Goal: Transaction & Acquisition: Purchase product/service

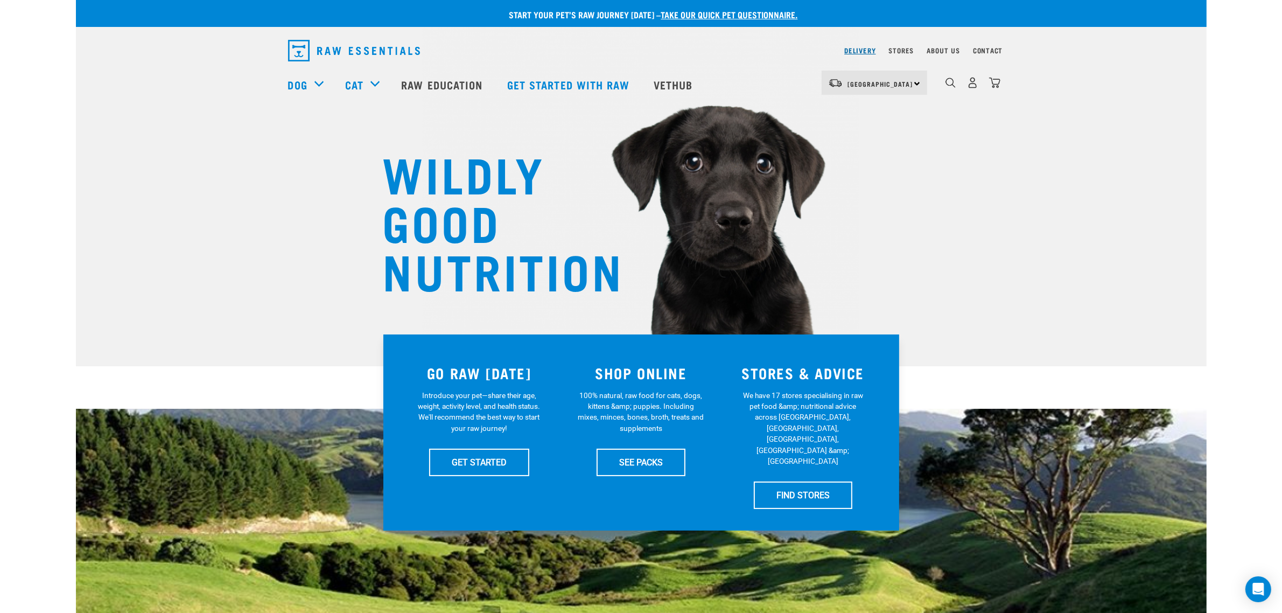
click at [863, 49] on link "Delivery" at bounding box center [859, 50] width 31 height 4
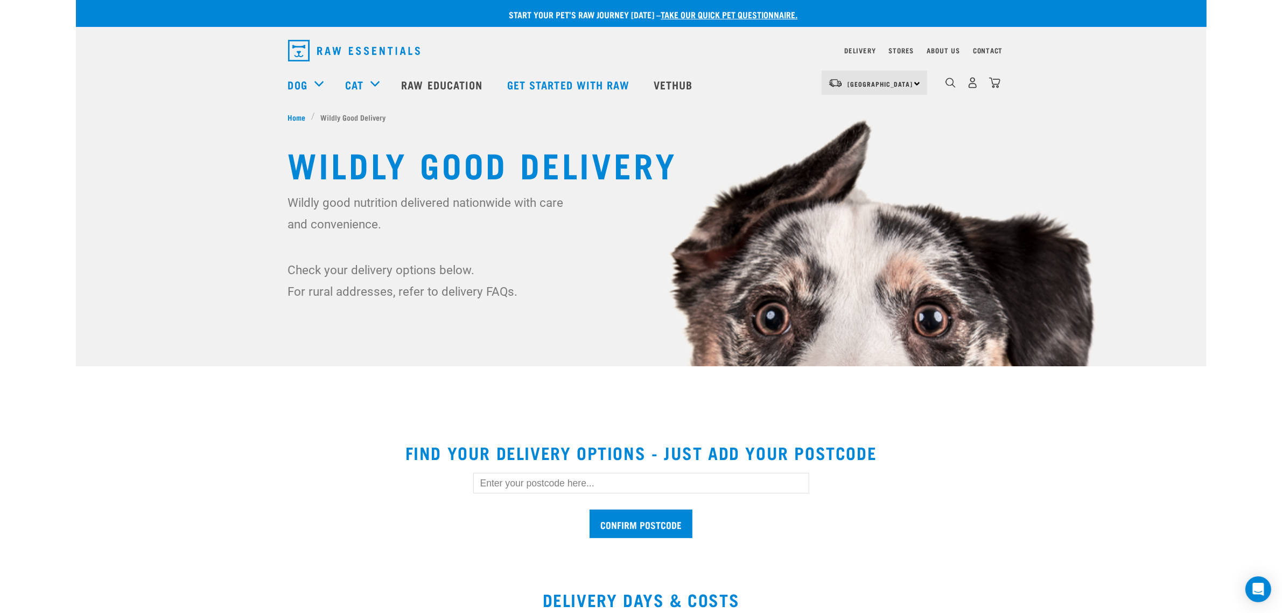
click at [503, 481] on input "text" at bounding box center [641, 483] width 336 height 20
type input "0932"
click at [590, 509] on input "Confirm postcode" at bounding box center [641, 523] width 103 height 29
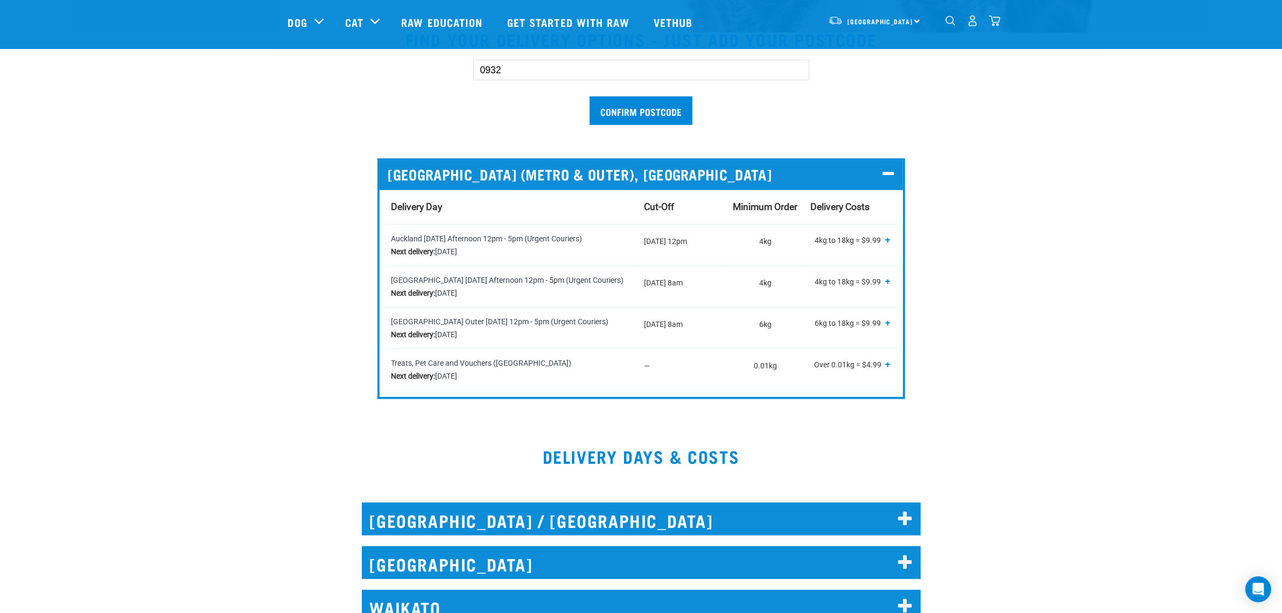
scroll to position [337, 0]
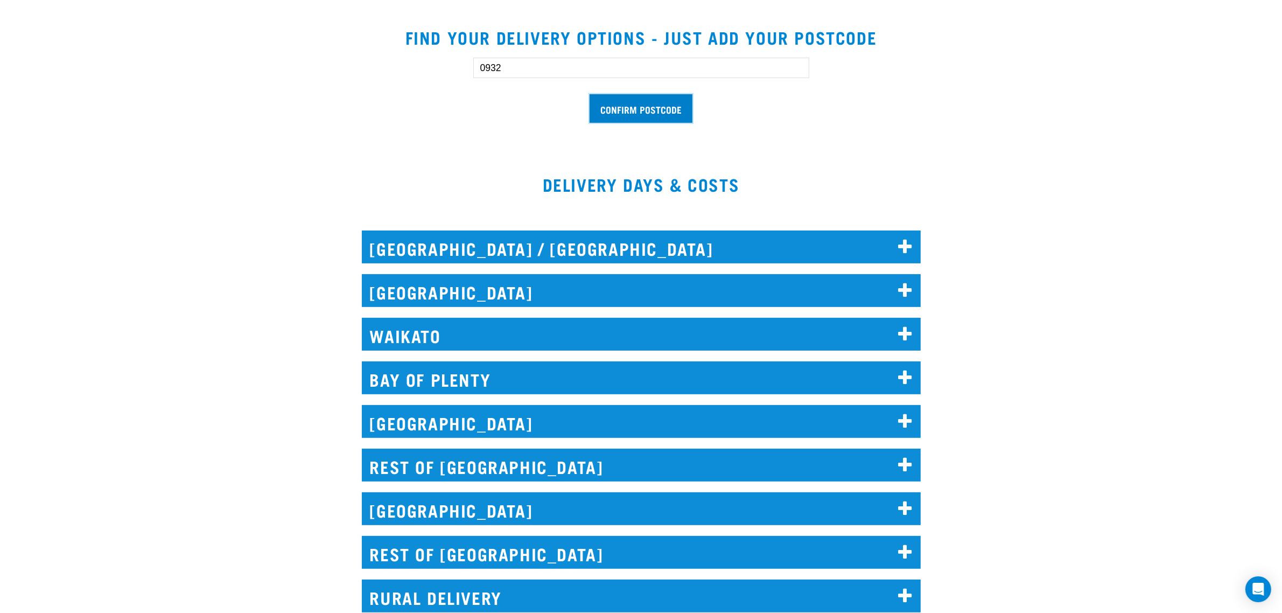
click at [619, 110] on input "Confirm postcode" at bounding box center [641, 108] width 103 height 29
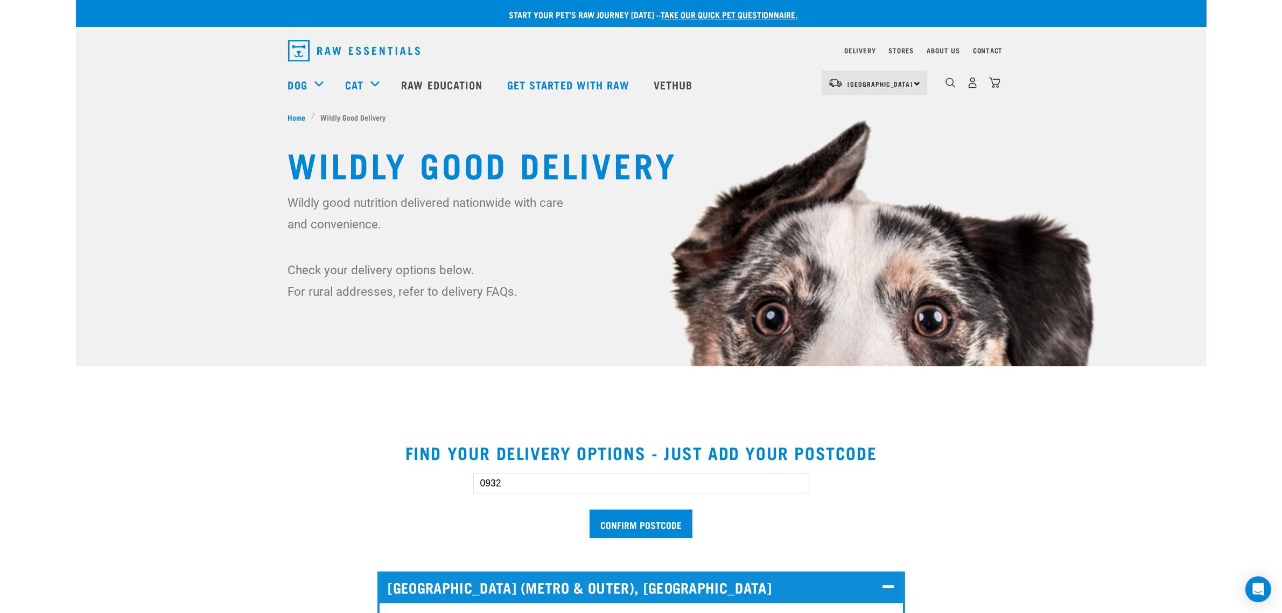
click at [962, 88] on div "3" at bounding box center [972, 83] width 55 height 24
drag, startPoint x: 968, startPoint y: 87, endPoint x: 978, endPoint y: 86, distance: 10.8
click at [968, 87] on img "dropdown navigation" at bounding box center [972, 82] width 11 height 11
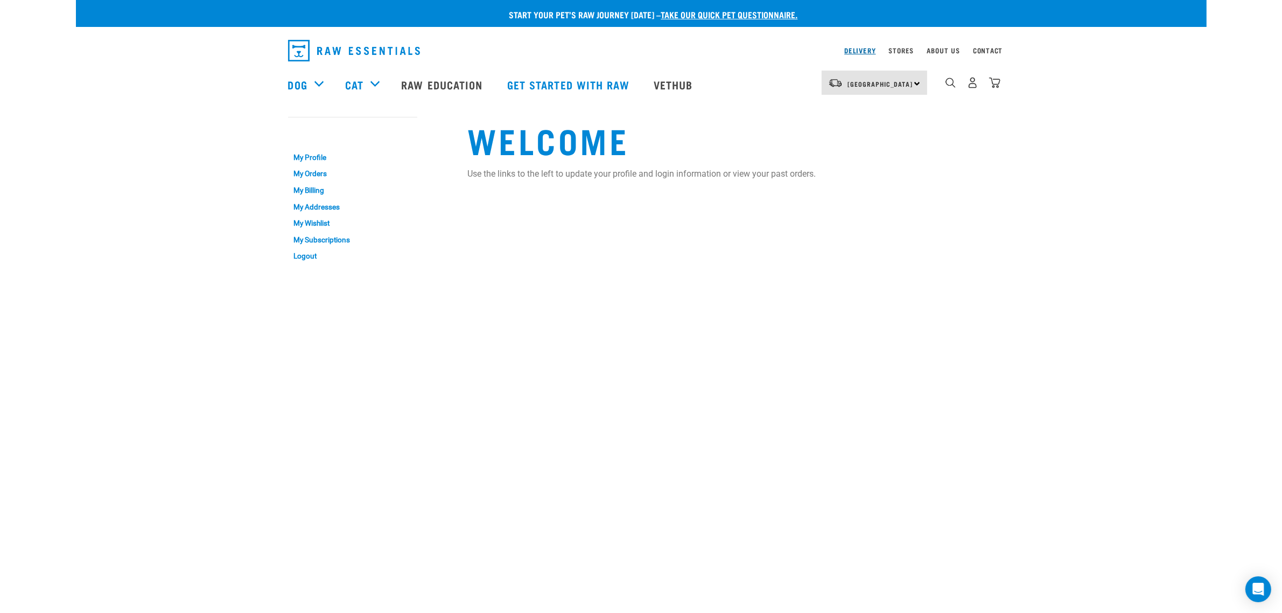
click at [849, 52] on link "Delivery" at bounding box center [859, 50] width 31 height 4
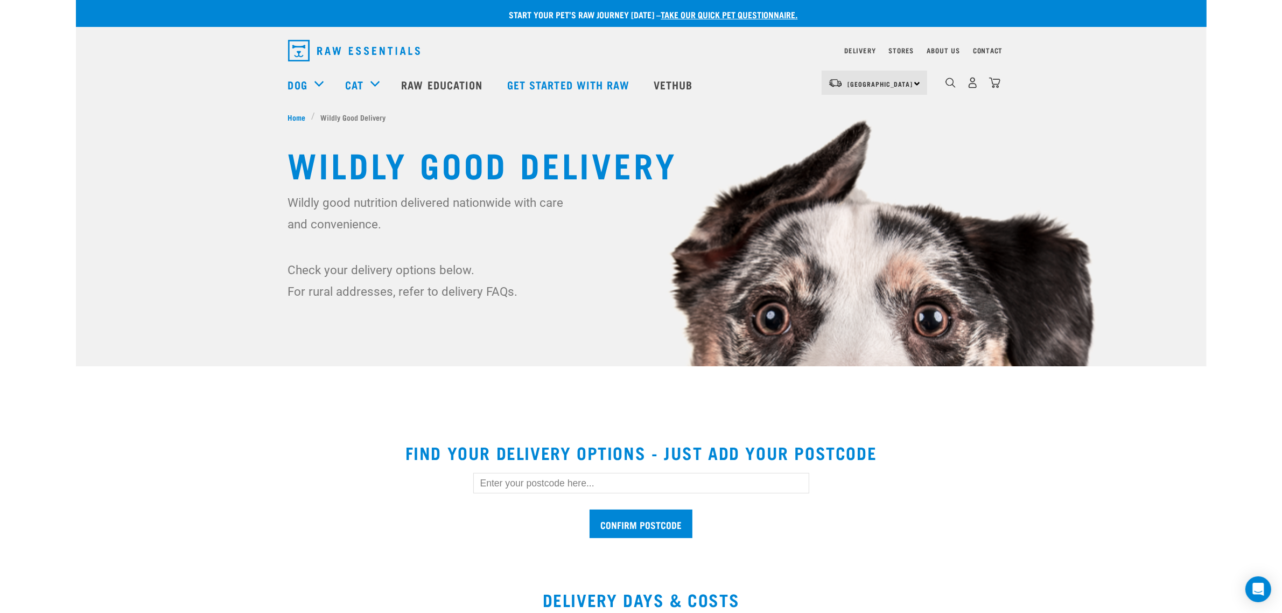
click at [494, 492] on input "text" at bounding box center [641, 483] width 336 height 20
click at [590, 509] on input "Confirm postcode" at bounding box center [641, 523] width 103 height 29
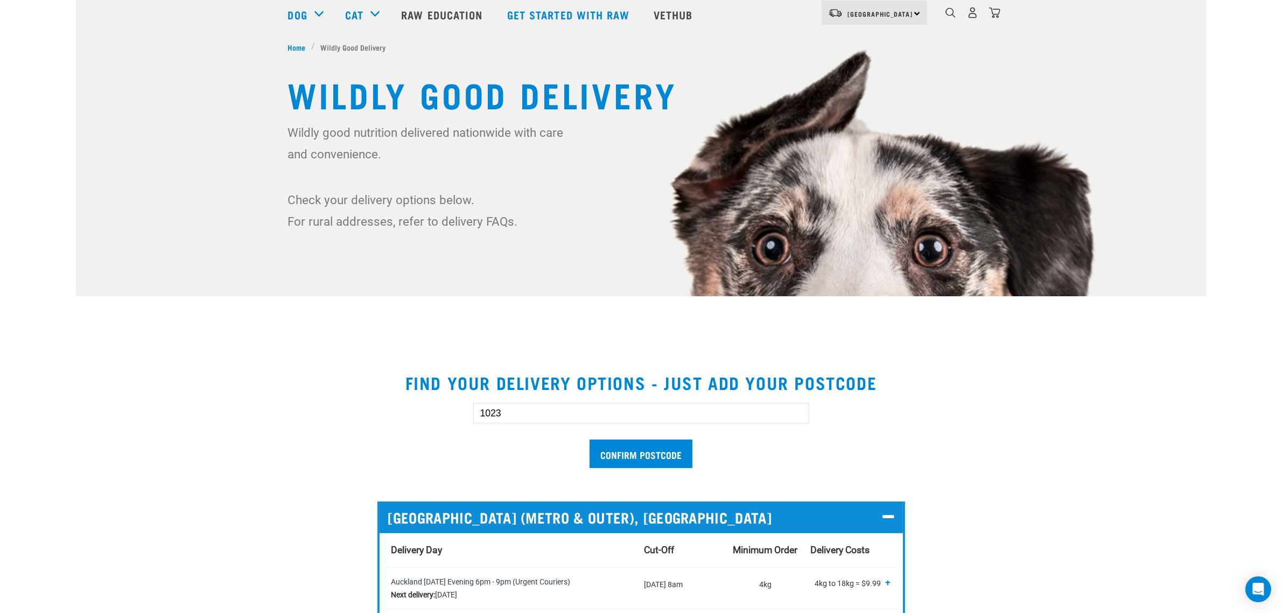
scroll to position [337, 0]
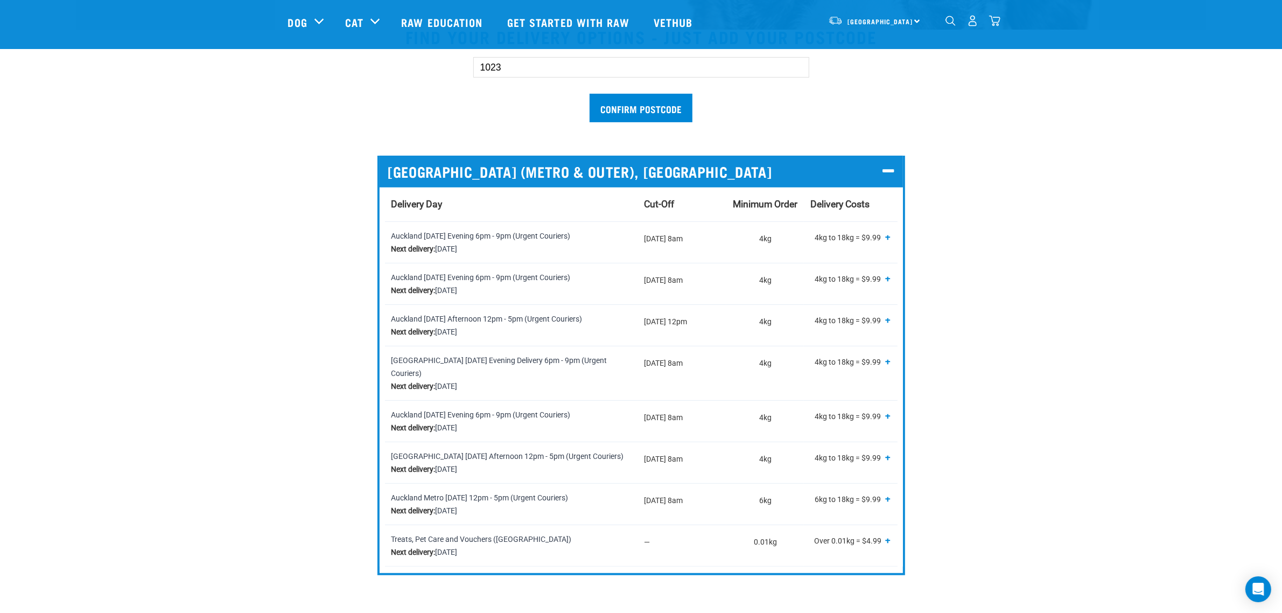
drag, startPoint x: 535, startPoint y: 72, endPoint x: 397, endPoint y: 65, distance: 137.5
click at [397, 65] on div "1023 Confirm postcode" at bounding box center [641, 84] width 741 height 89
click at [590, 94] on input "Confirm postcode" at bounding box center [641, 108] width 103 height 29
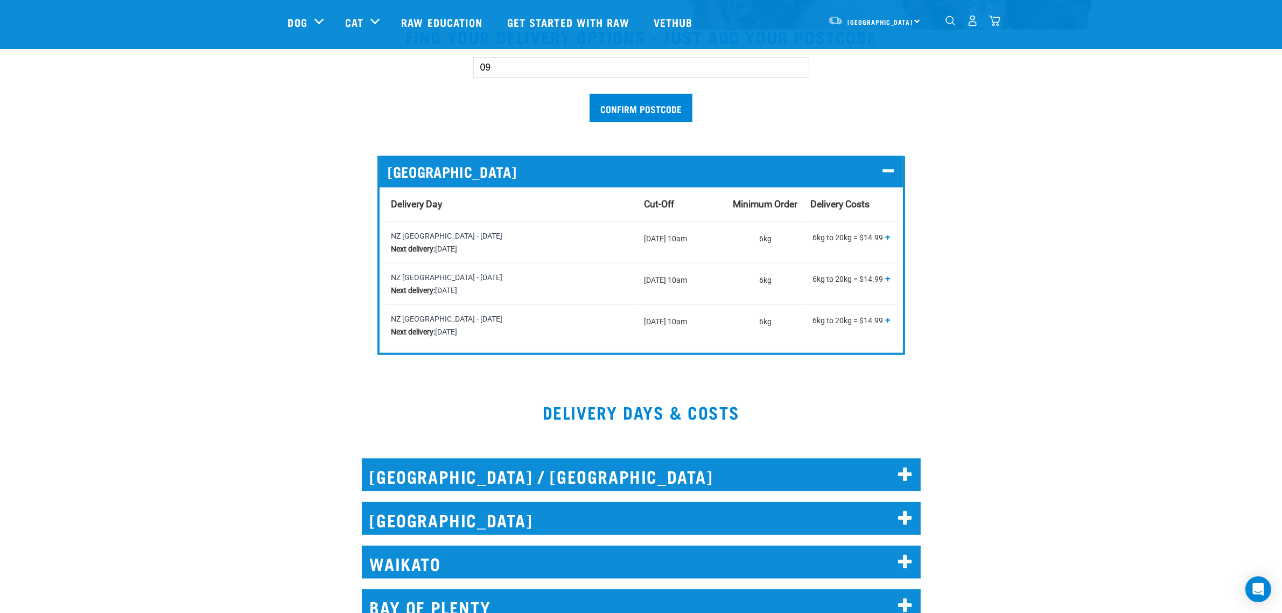
type input "0932"
click at [658, 113] on input "Confirm postcode" at bounding box center [641, 108] width 103 height 29
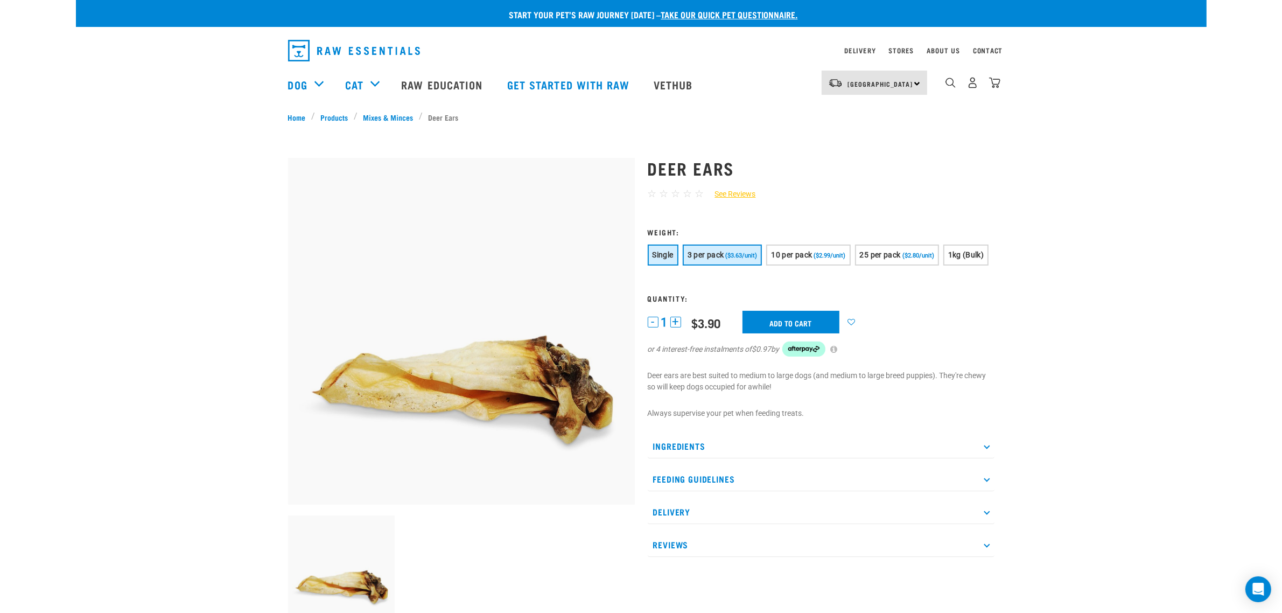
click at [726, 255] on span "($3.63/unit)" at bounding box center [741, 255] width 32 height 7
click at [662, 257] on span "Single" at bounding box center [663, 254] width 21 height 9
click at [715, 247] on button "3 per pack ($3.63/unit)" at bounding box center [723, 254] width 80 height 21
click at [797, 246] on button "10 per pack ($2.99/unit)" at bounding box center [808, 254] width 84 height 21
click at [796, 250] on span "10 per pack" at bounding box center [791, 254] width 41 height 9
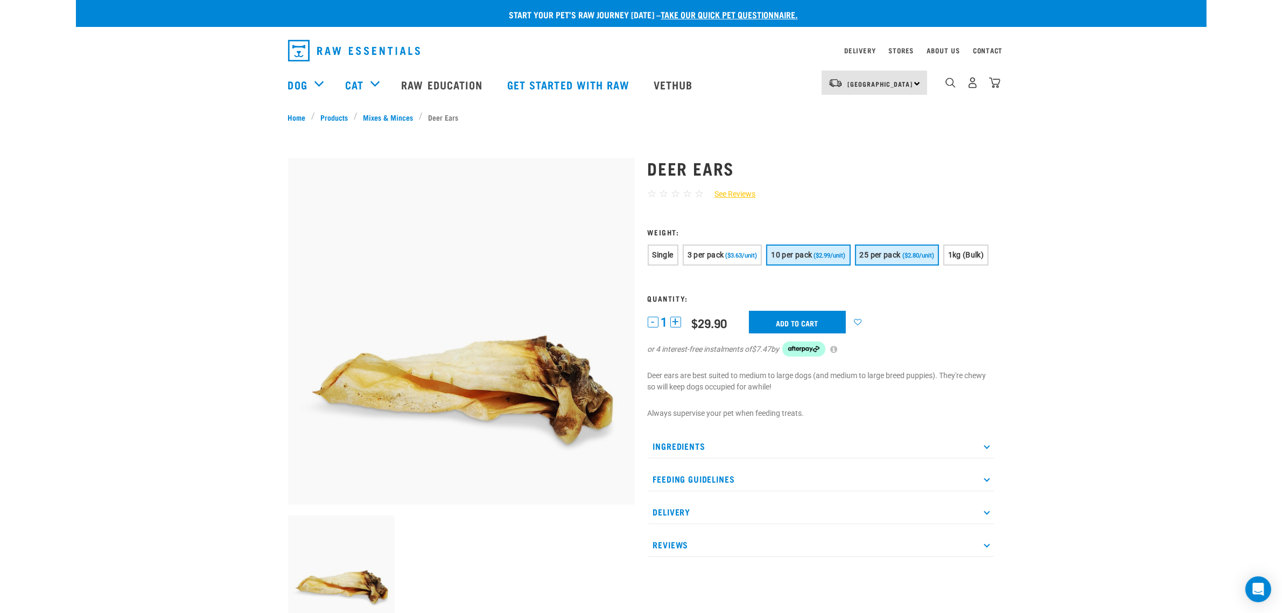
click at [871, 254] on span "25 per pack" at bounding box center [880, 254] width 41 height 9
click at [954, 256] on span "1kg (Bulk)" at bounding box center [966, 254] width 36 height 9
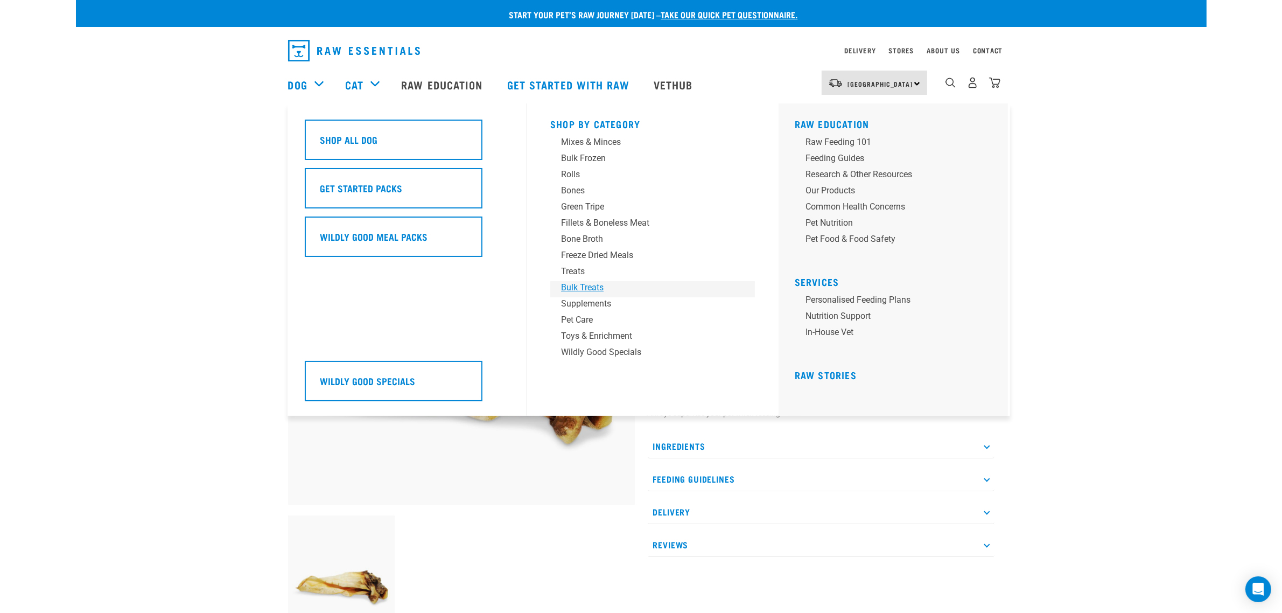
click at [577, 284] on div "Bulk Treats" at bounding box center [645, 287] width 168 height 13
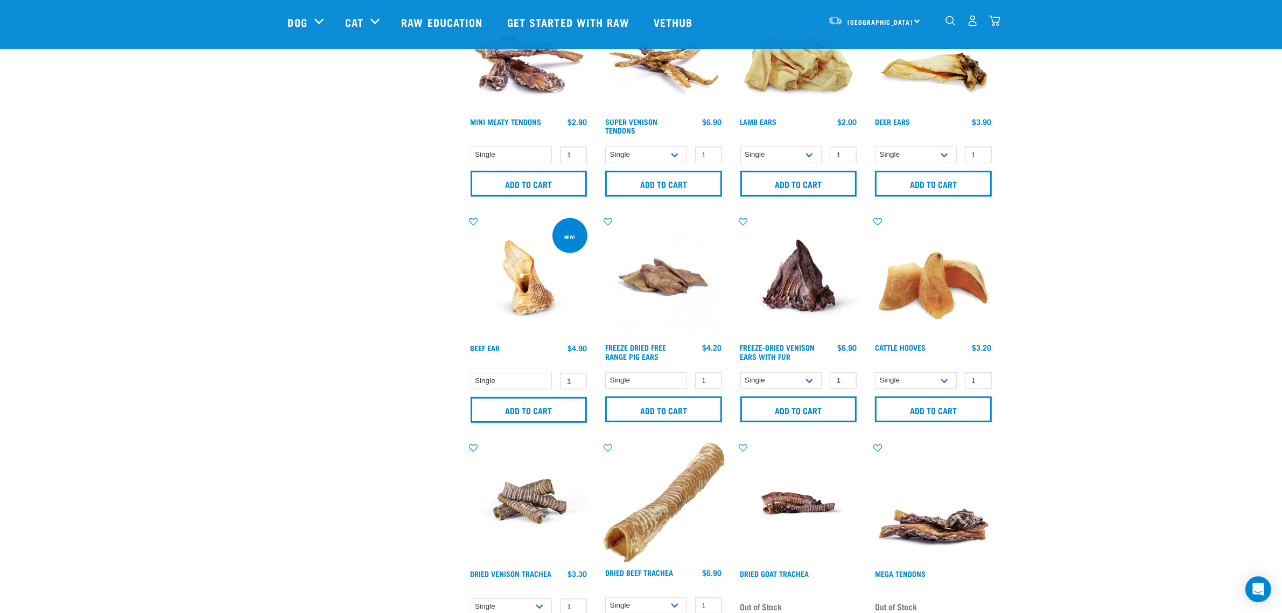
scroll to position [740, 0]
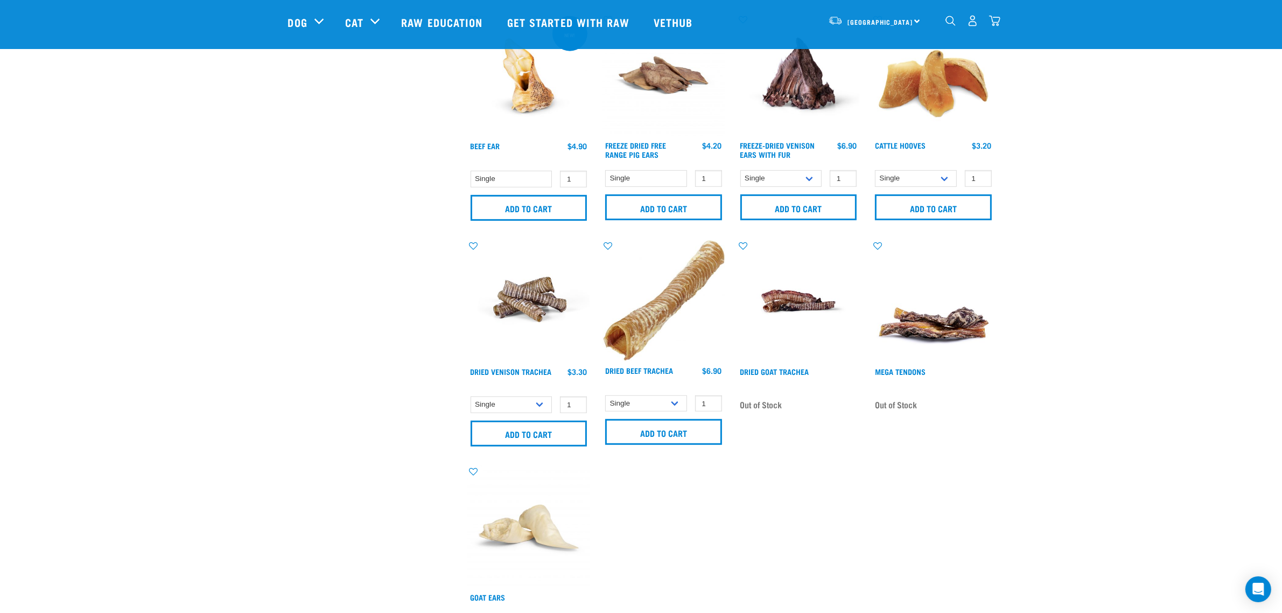
drag, startPoint x: 653, startPoint y: 283, endPoint x: 705, endPoint y: 288, distance: 53.0
click at [703, 287] on img at bounding box center [664, 300] width 122 height 121
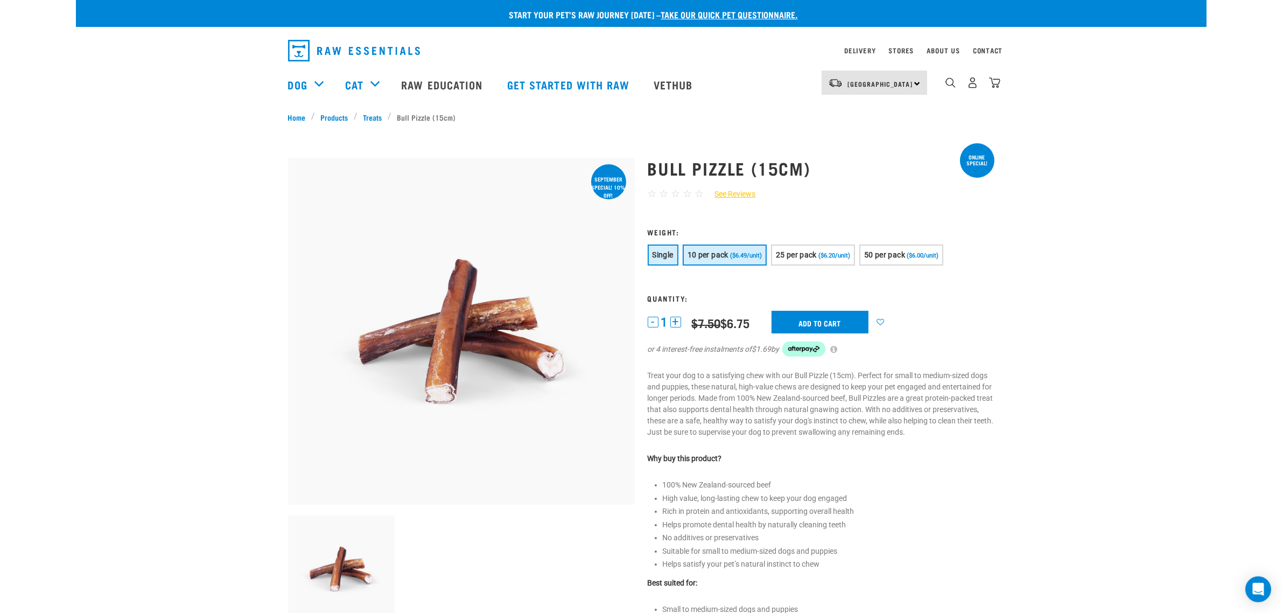
click at [718, 255] on span "10 per pack" at bounding box center [708, 254] width 41 height 9
click at [823, 247] on button "25 per pack ($6.20/unit)" at bounding box center [813, 254] width 84 height 21
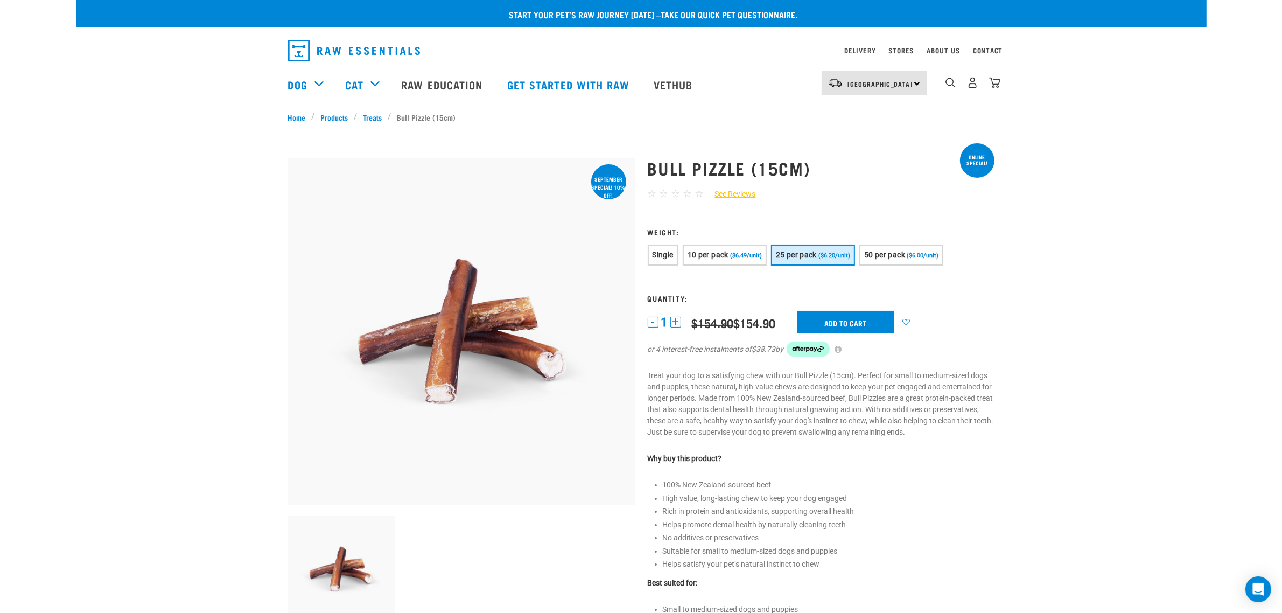
click at [883, 237] on form "1 -" at bounding box center [821, 299] width 347 height 142
click at [884, 243] on form "1 -" at bounding box center [821, 299] width 347 height 142
click at [887, 250] on span "50 per pack" at bounding box center [884, 254] width 41 height 9
click at [789, 253] on span "25 per pack" at bounding box center [796, 254] width 41 height 9
click at [749, 253] on span "($6.49/unit)" at bounding box center [746, 255] width 32 height 7
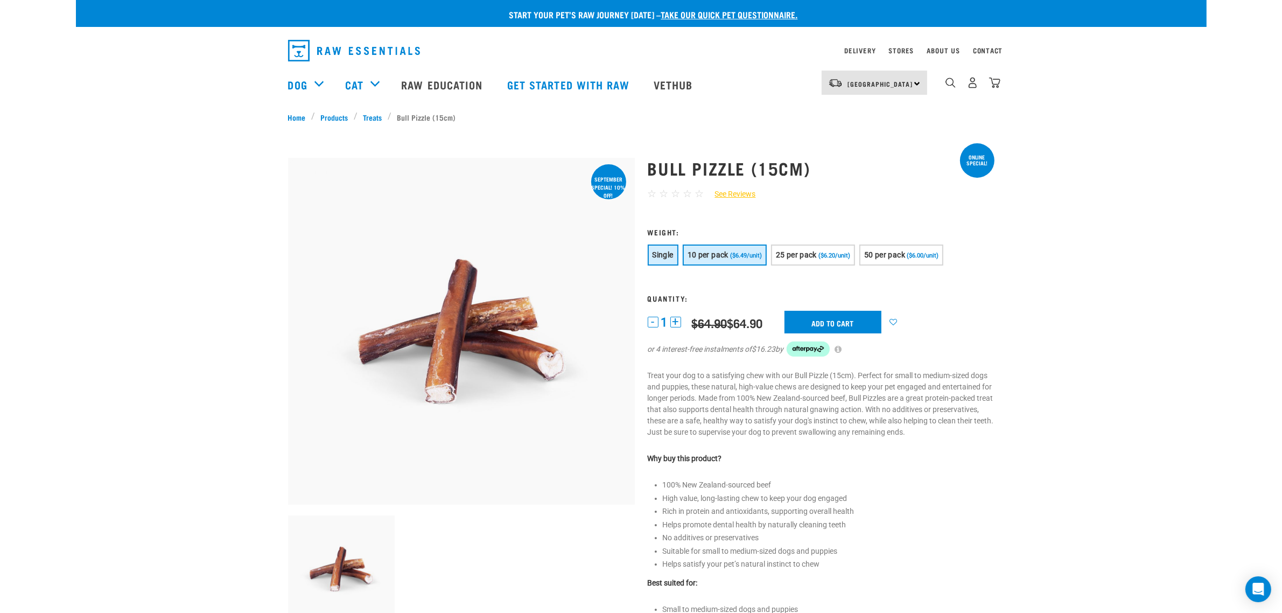
click at [665, 259] on button "Single" at bounding box center [663, 254] width 31 height 21
click at [727, 257] on span "10 per pack" at bounding box center [708, 254] width 41 height 9
click at [658, 250] on span "Single" at bounding box center [663, 254] width 21 height 9
click at [835, 254] on span "($6.20/unit)" at bounding box center [834, 255] width 32 height 7
click at [650, 253] on button "Single" at bounding box center [663, 254] width 31 height 21
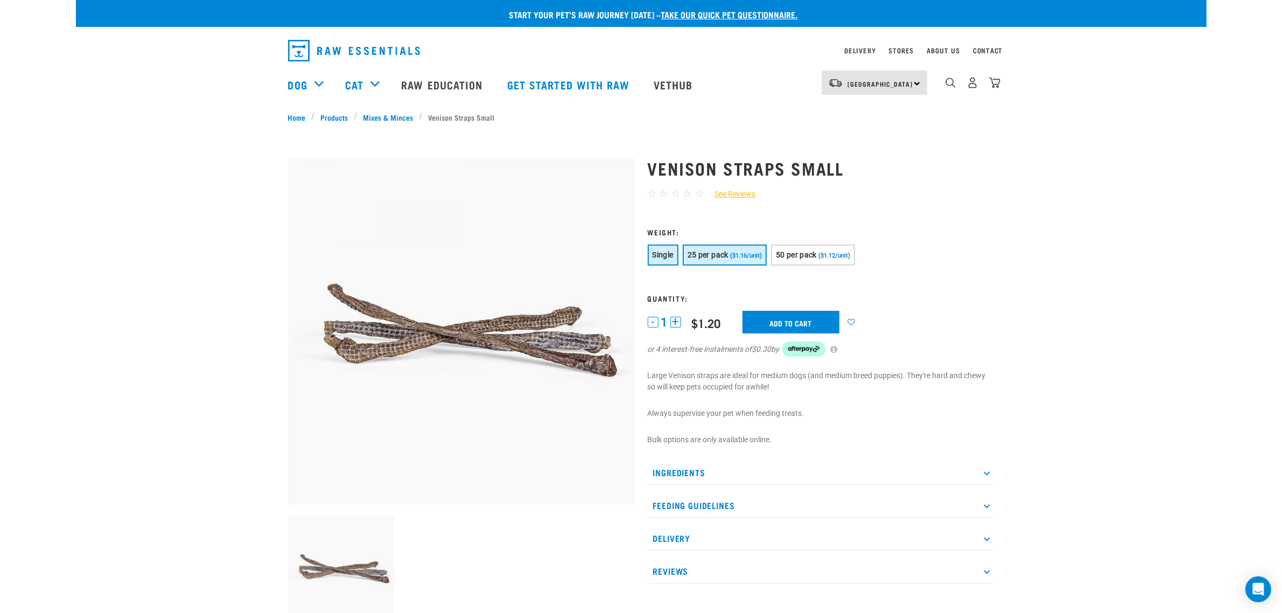
click at [722, 255] on span "25 per pack" at bounding box center [708, 254] width 41 height 9
click at [811, 250] on span "50 per pack" at bounding box center [796, 254] width 41 height 9
click at [722, 256] on span "25 per pack" at bounding box center [708, 254] width 41 height 9
click at [804, 243] on form at bounding box center [821, 299] width 347 height 142
click at [803, 252] on span "50 per pack" at bounding box center [796, 254] width 41 height 9
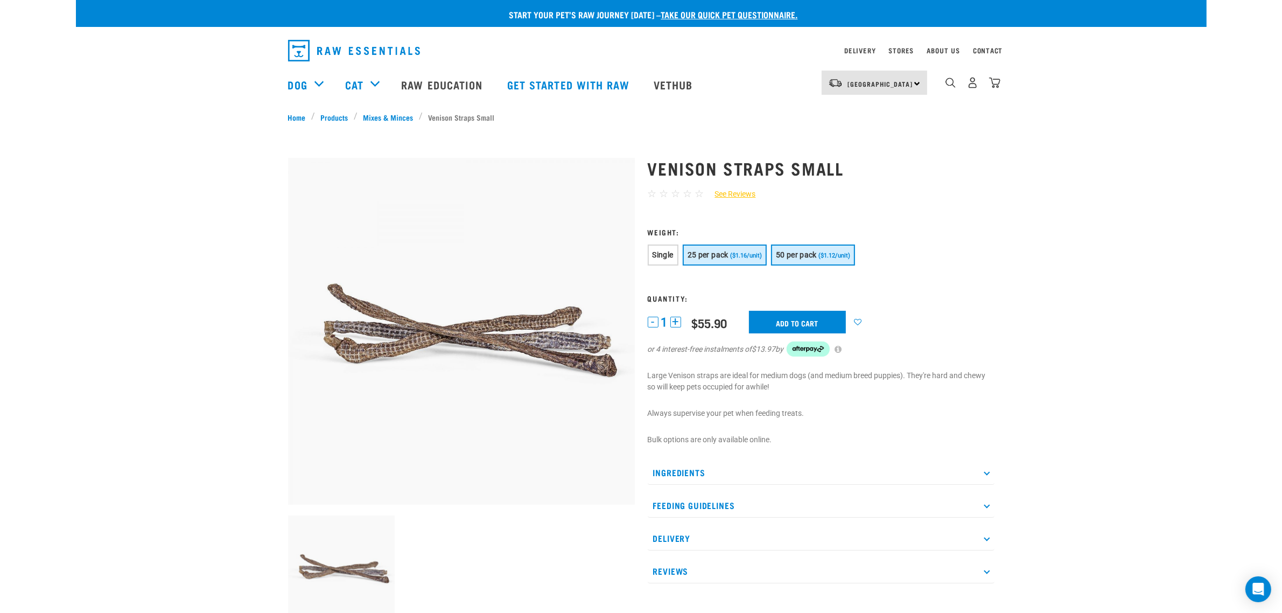
click at [720, 248] on button "25 per pack ($1.16/unit)" at bounding box center [725, 254] width 84 height 21
click at [650, 258] on button "Single" at bounding box center [663, 254] width 31 height 21
click at [749, 256] on span "($1.16/unit)" at bounding box center [746, 255] width 32 height 7
click at [817, 250] on button "50 per pack ($1.12/unit)" at bounding box center [813, 254] width 84 height 21
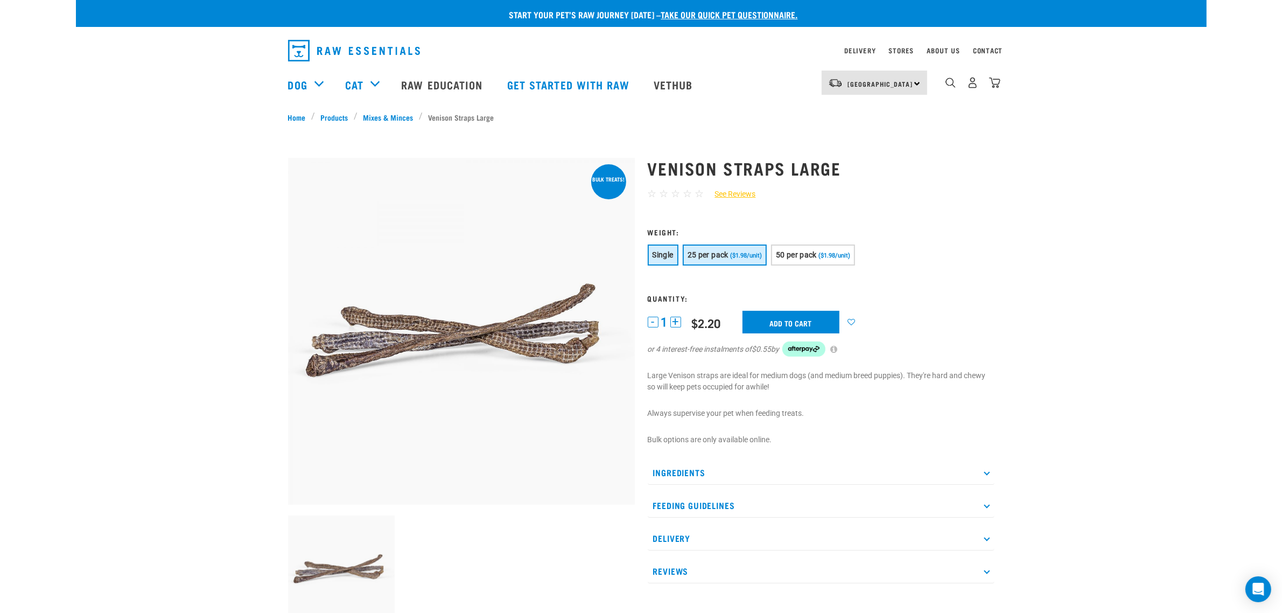
click at [750, 256] on span "($1.98/unit)" at bounding box center [746, 255] width 32 height 7
click at [814, 255] on span "50 per pack" at bounding box center [796, 254] width 41 height 9
click at [717, 261] on button "25 per pack ($1.98/unit)" at bounding box center [725, 254] width 84 height 21
click at [794, 259] on button "50 per pack ($1.98/unit)" at bounding box center [813, 254] width 84 height 21
click at [725, 257] on span "25 per pack" at bounding box center [708, 254] width 41 height 9
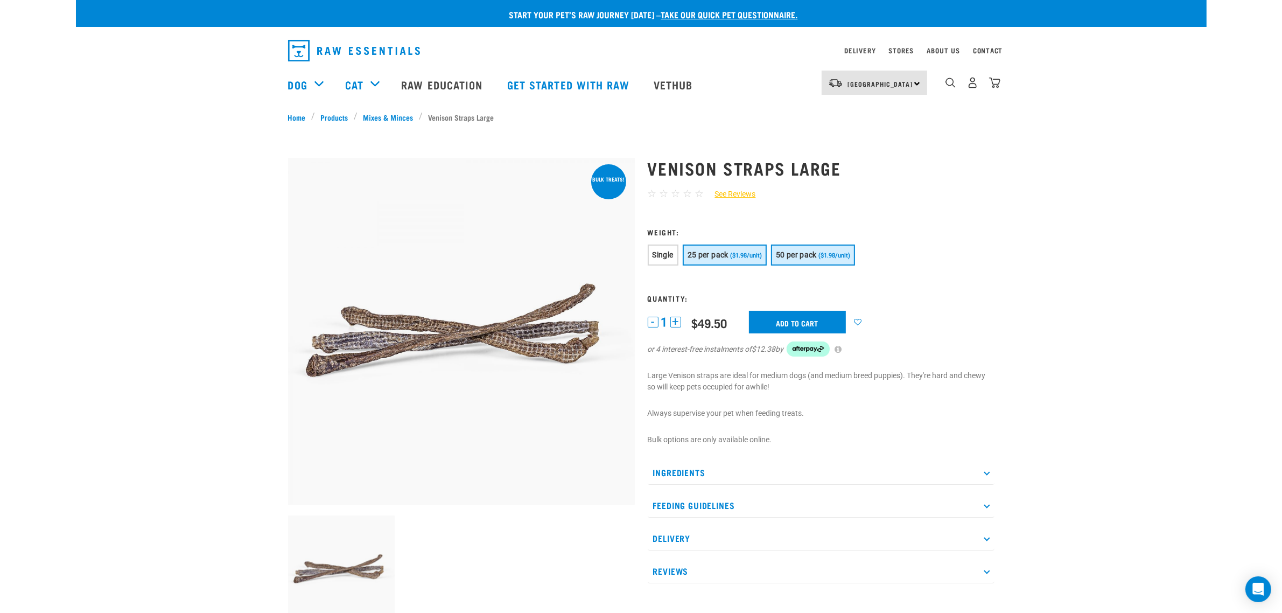
click at [777, 259] on button "50 per pack ($1.98/unit)" at bounding box center [813, 254] width 84 height 21
click at [736, 257] on span "($1.98/unit)" at bounding box center [746, 255] width 32 height 7
click at [783, 256] on span "50 per pack" at bounding box center [796, 254] width 41 height 9
click at [726, 250] on span "25 per pack" at bounding box center [708, 254] width 41 height 9
click at [783, 243] on form "1 -" at bounding box center [821, 299] width 347 height 142
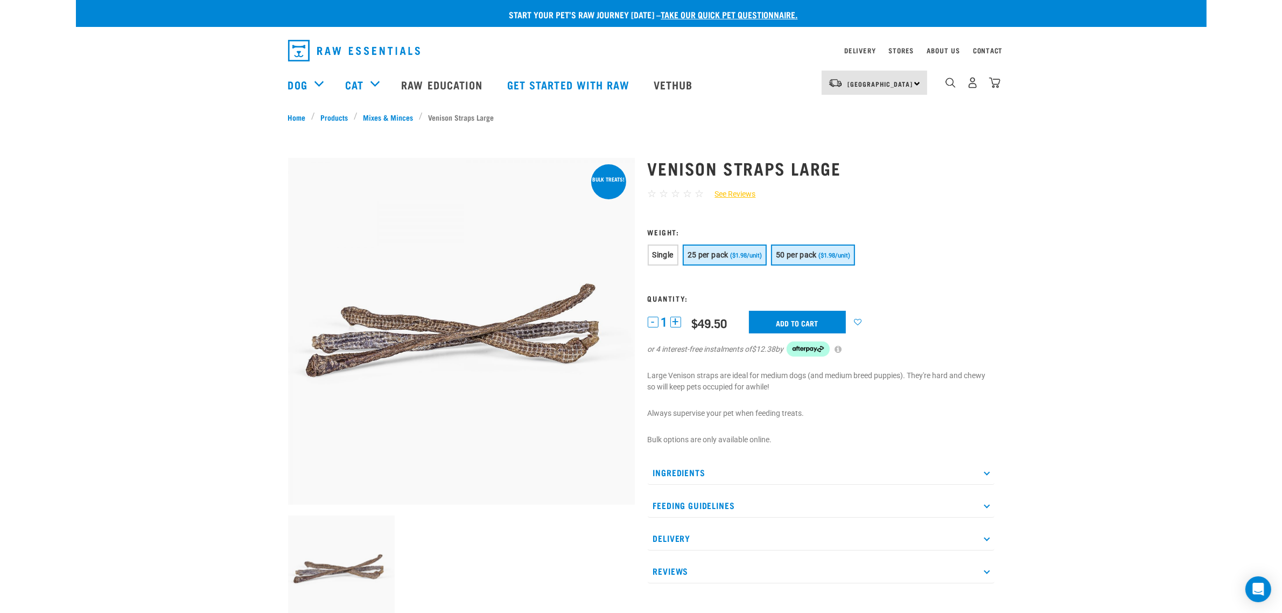
click at [787, 247] on button "50 per pack ($1.98/unit)" at bounding box center [813, 254] width 84 height 21
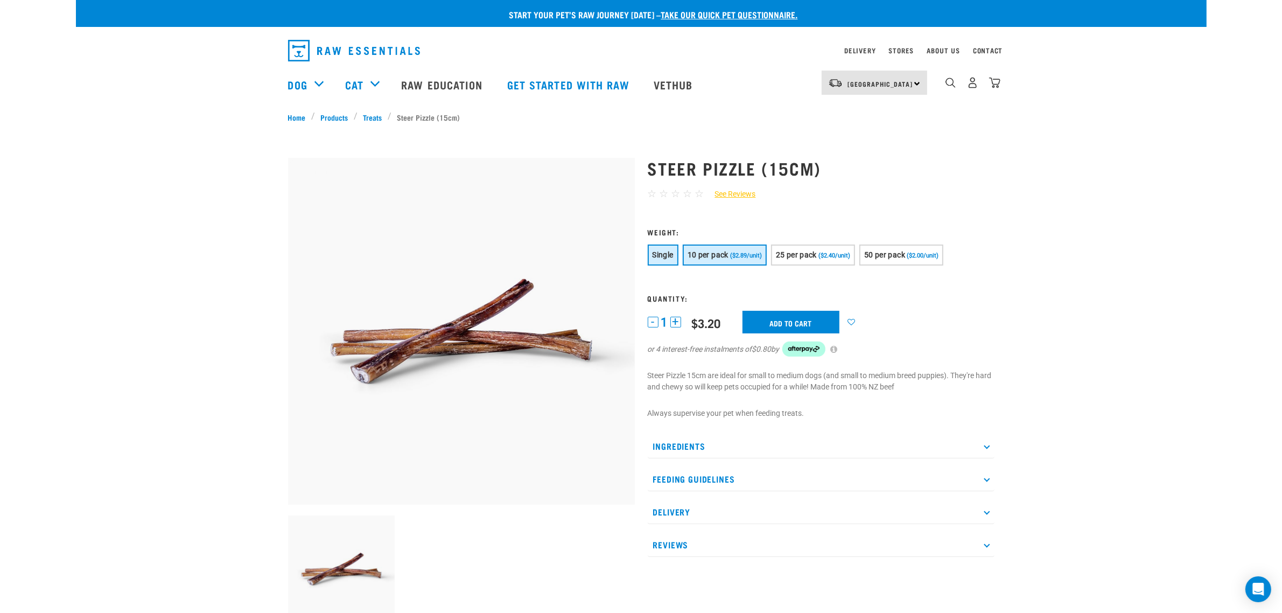
drag, startPoint x: 709, startPoint y: 260, endPoint x: 808, endPoint y: 258, distance: 99.1
click at [709, 259] on button "10 per pack ($2.89/unit)" at bounding box center [725, 254] width 84 height 21
click at [801, 264] on button "25 per pack ($2.40/unit)" at bounding box center [813, 254] width 84 height 21
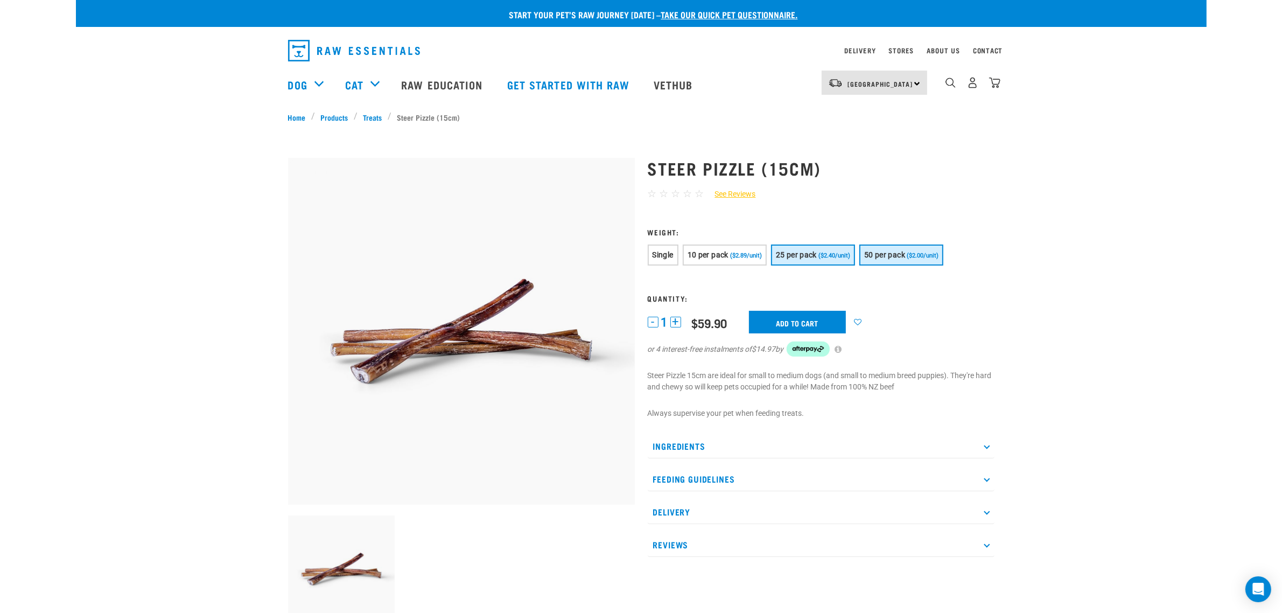
click at [886, 255] on span "50 per pack" at bounding box center [884, 254] width 41 height 9
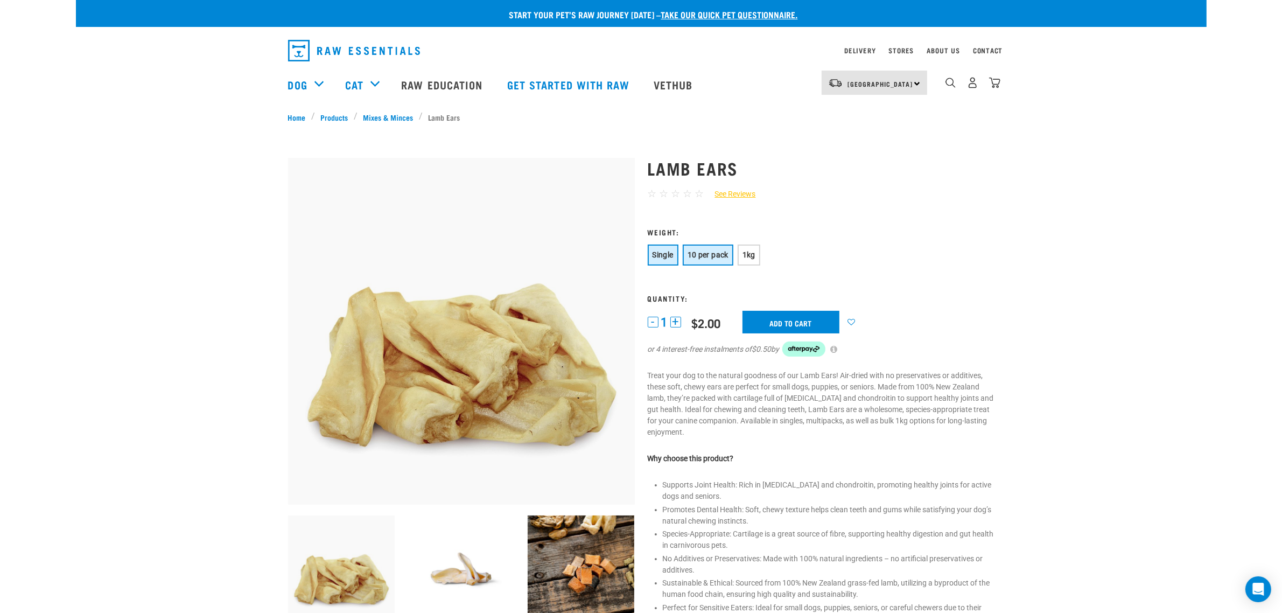
click at [701, 260] on button "10 per pack" at bounding box center [708, 254] width 51 height 21
click at [674, 260] on button "Single" at bounding box center [663, 254] width 31 height 21
click at [709, 252] on span "10 per pack" at bounding box center [708, 254] width 41 height 9
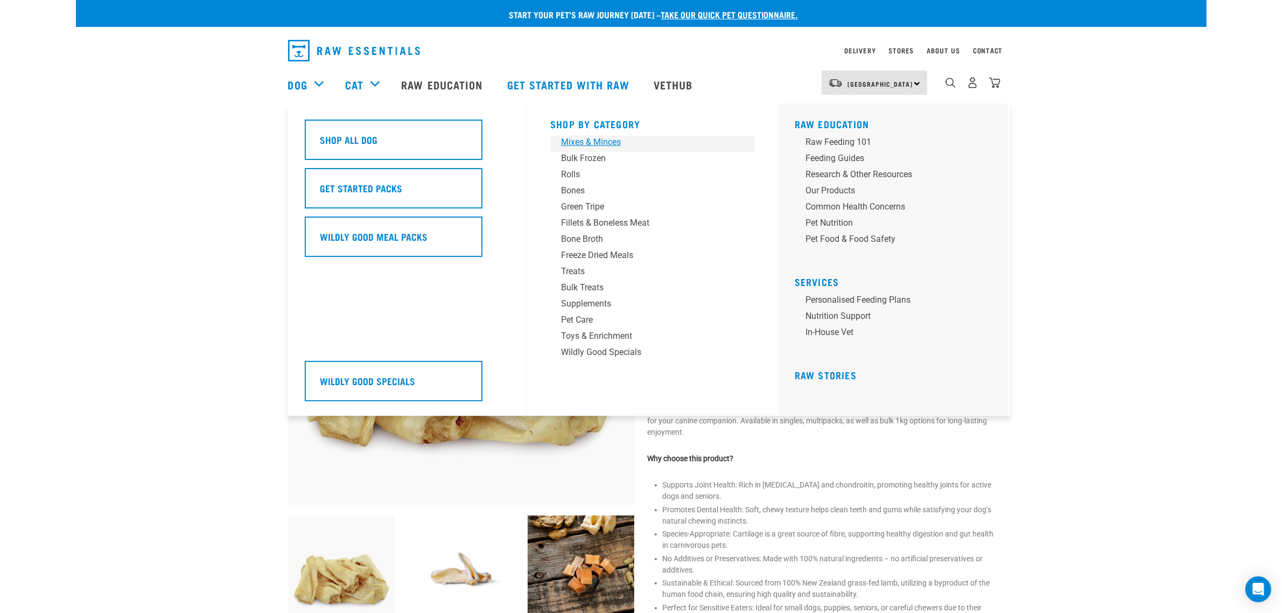
click at [583, 142] on div "Mixes & Minces" at bounding box center [645, 142] width 168 height 13
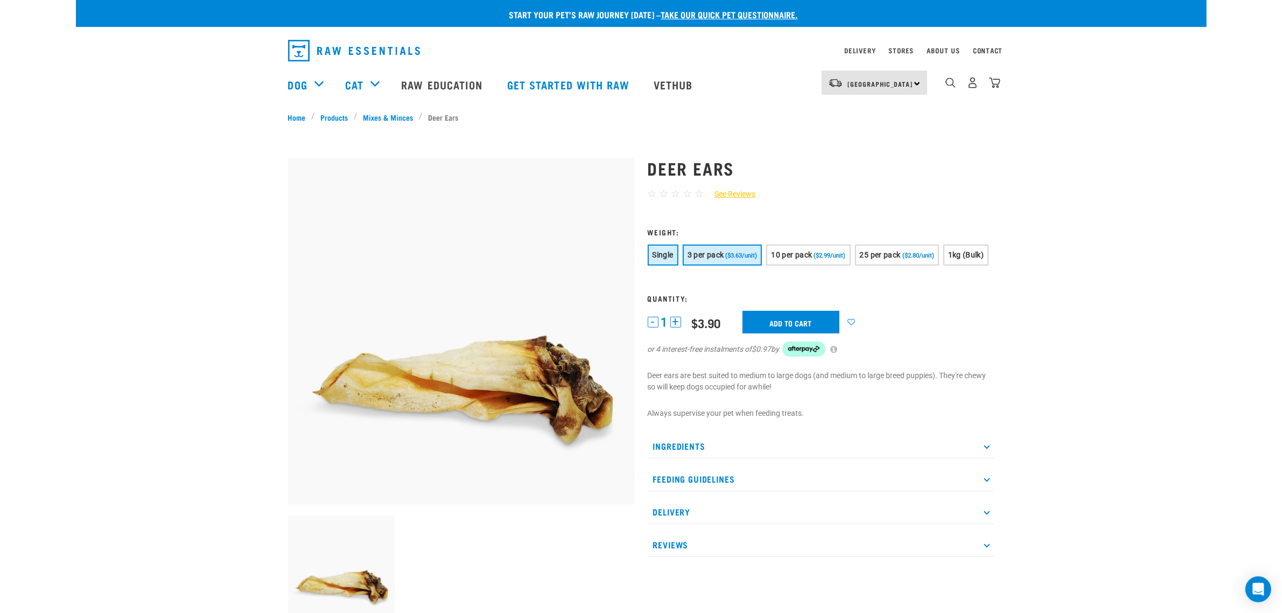
click at [734, 256] on span "($3.63/unit)" at bounding box center [741, 255] width 32 height 7
drag, startPoint x: 809, startPoint y: 249, endPoint x: 824, endPoint y: 249, distance: 14.5
click at [809, 250] on span "10 per pack" at bounding box center [791, 254] width 41 height 9
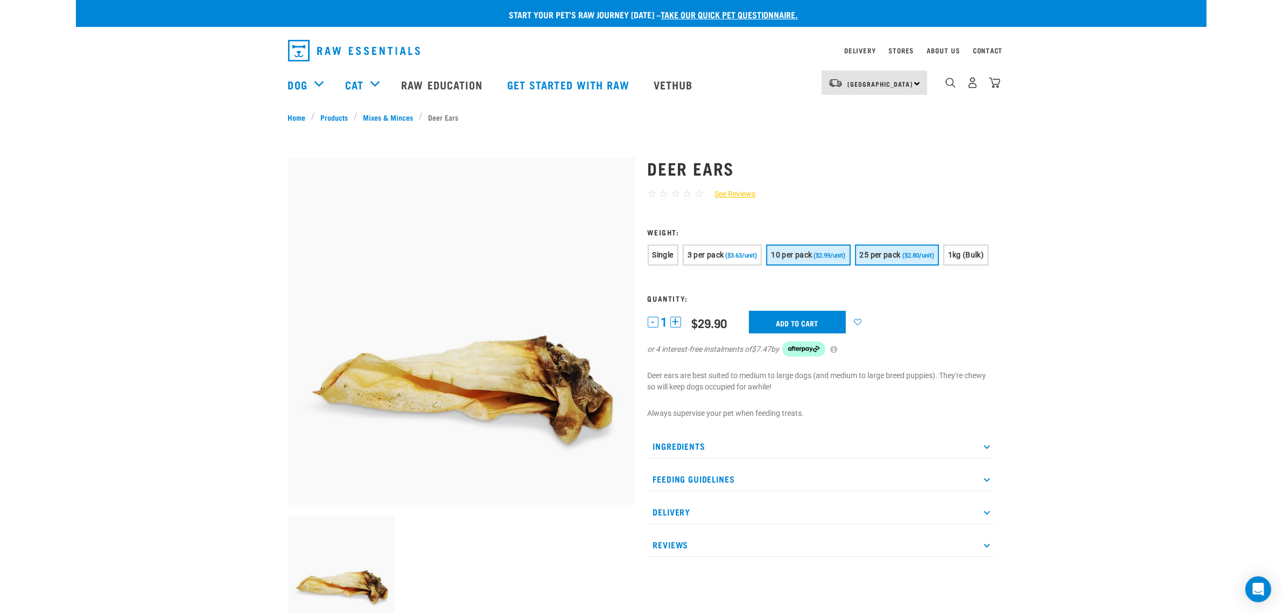
click at [901, 248] on button "25 per pack ($2.80/unit)" at bounding box center [897, 254] width 84 height 21
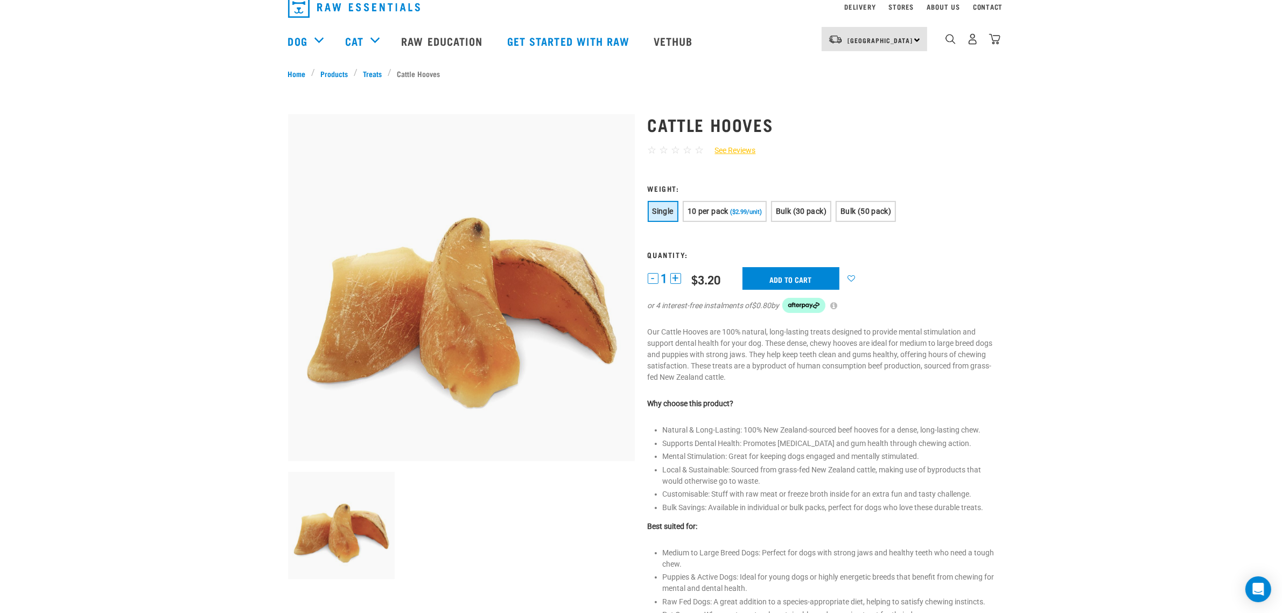
scroll to position [67, 0]
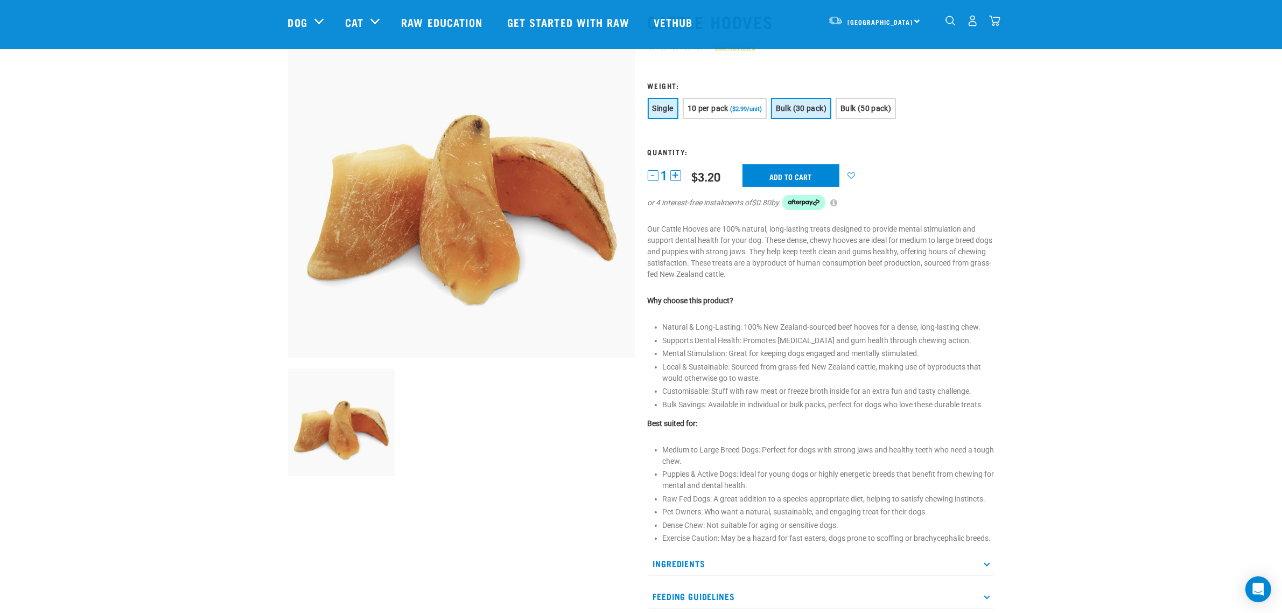
click at [784, 115] on button "Bulk (30 pack)" at bounding box center [801, 108] width 60 height 21
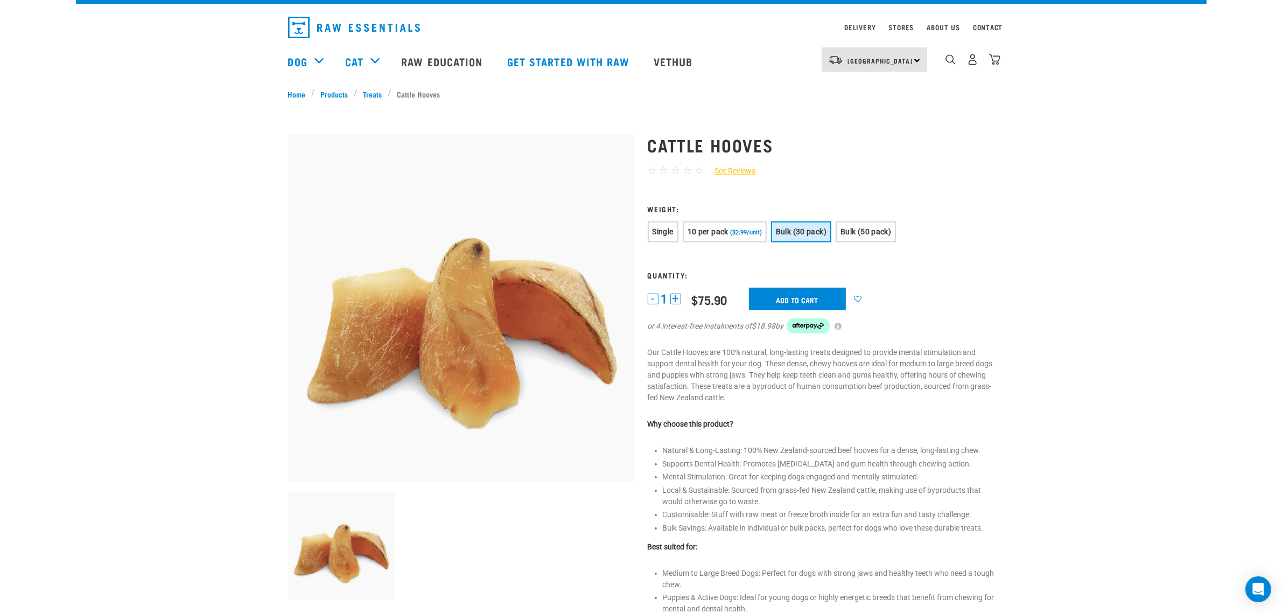
scroll to position [0, 0]
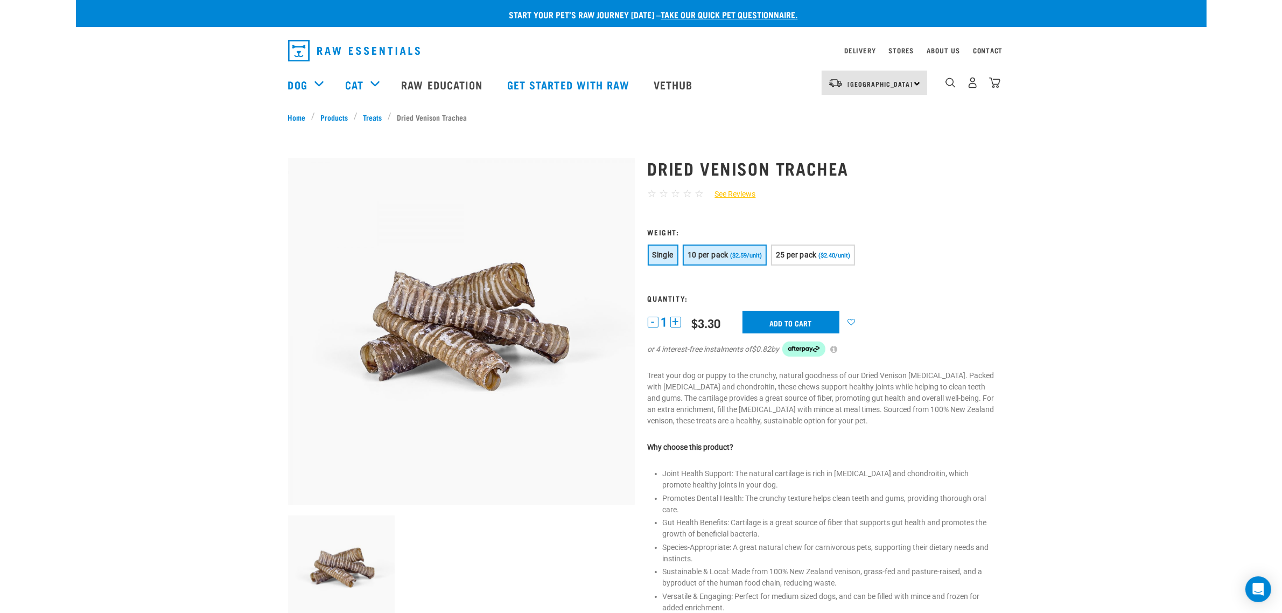
click at [746, 255] on span "($2.59/unit)" at bounding box center [746, 255] width 32 height 7
click at [830, 257] on span "($2.40/unit)" at bounding box center [834, 255] width 32 height 7
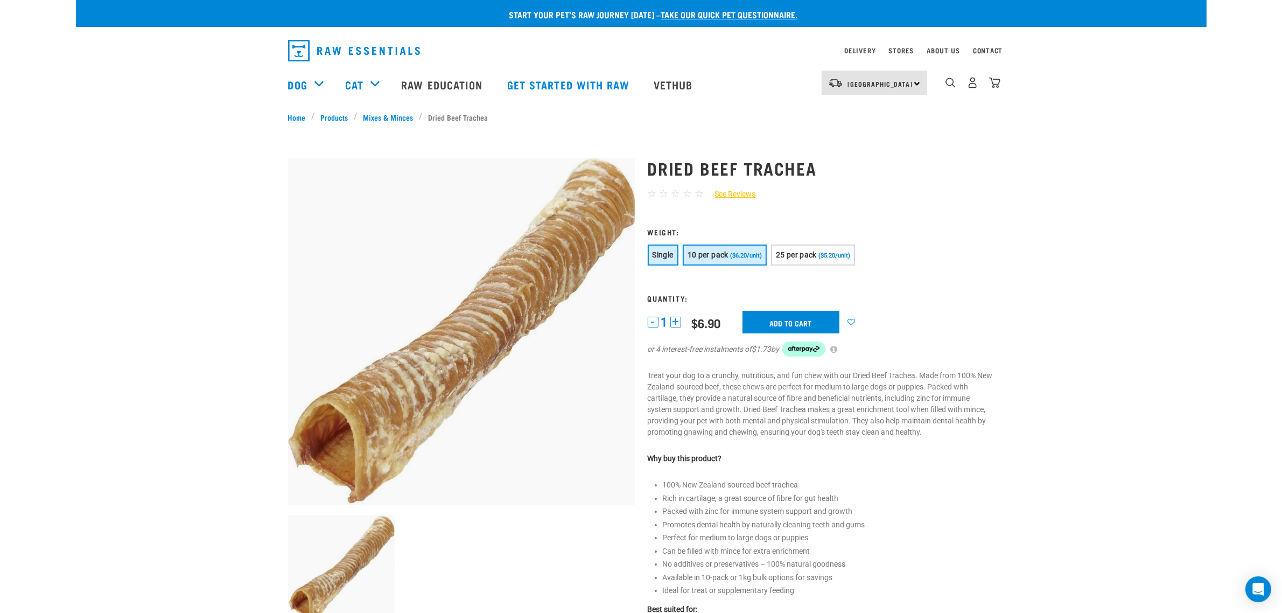
click at [747, 250] on button "10 per pack ($6.20/unit)" at bounding box center [725, 254] width 84 height 21
click at [811, 257] on span "25 per pack" at bounding box center [796, 254] width 41 height 9
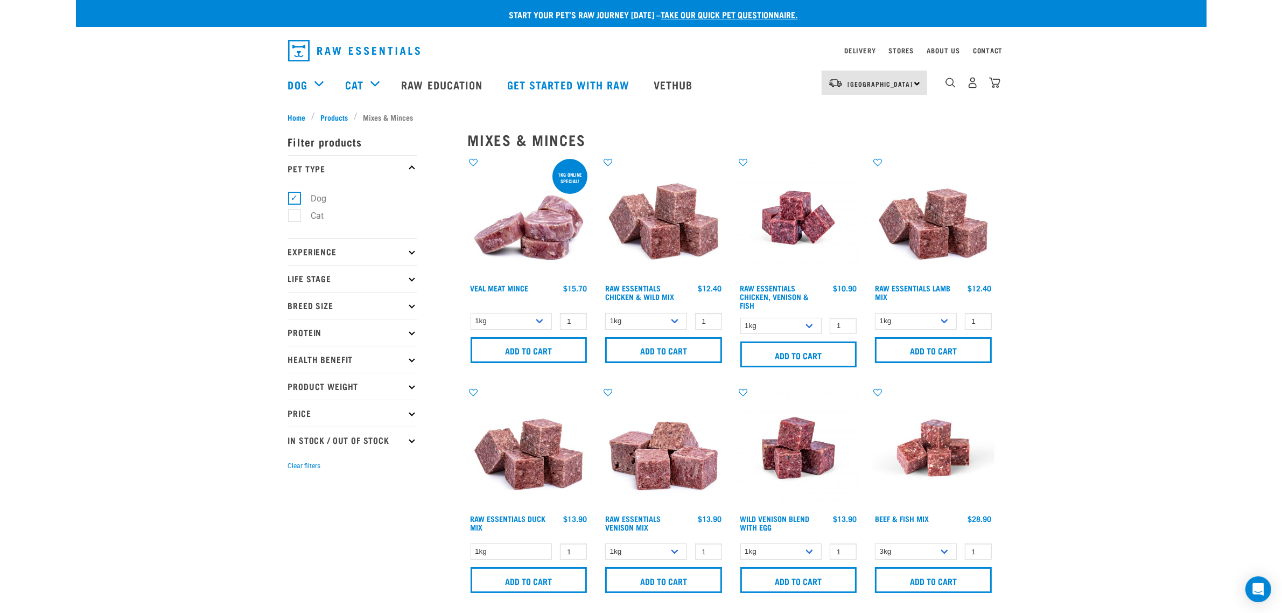
click at [668, 236] on img at bounding box center [664, 218] width 122 height 122
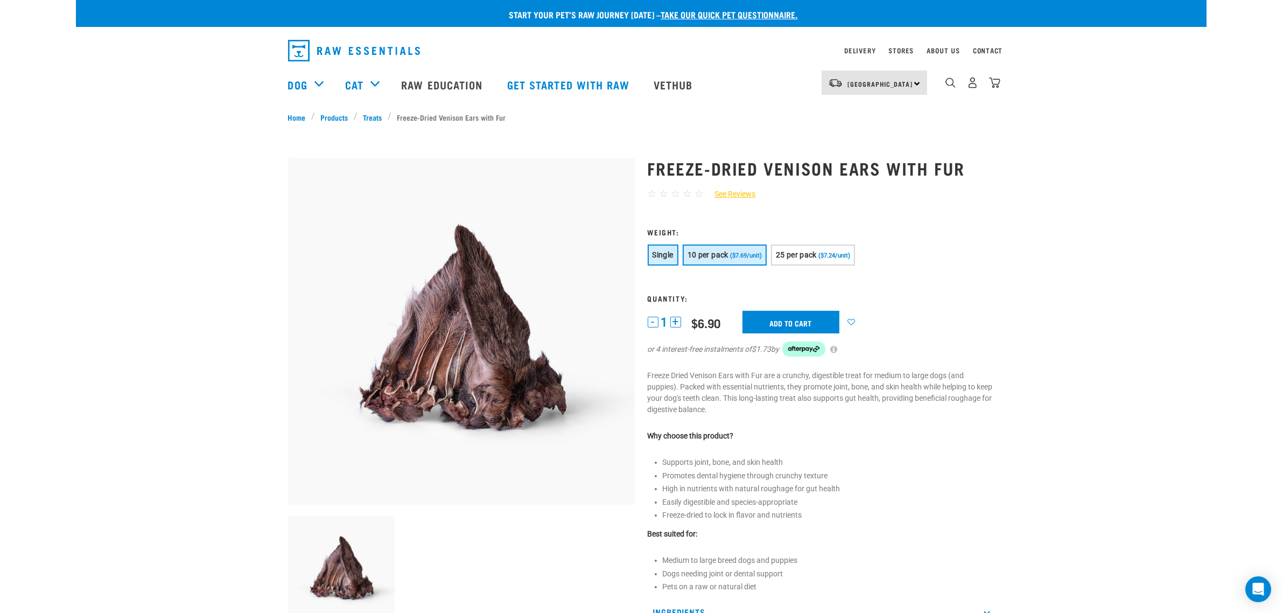
click at [719, 254] on span "10 per pack" at bounding box center [708, 254] width 41 height 9
click at [796, 250] on span "25 per pack" at bounding box center [796, 254] width 41 height 9
click at [666, 260] on button "Single" at bounding box center [663, 254] width 31 height 21
